Goal: Information Seeking & Learning: Learn about a topic

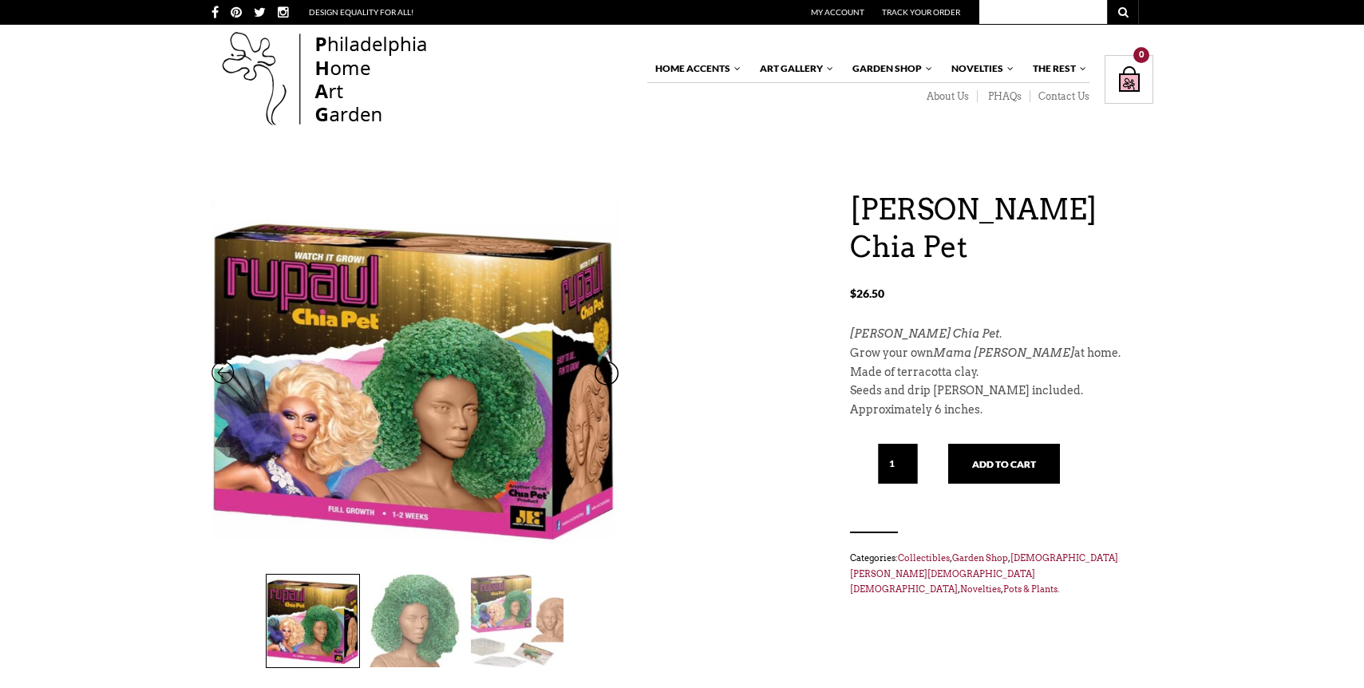
click at [420, 623] on img at bounding box center [415, 621] width 93 height 93
